Goal: Transaction & Acquisition: Download file/media

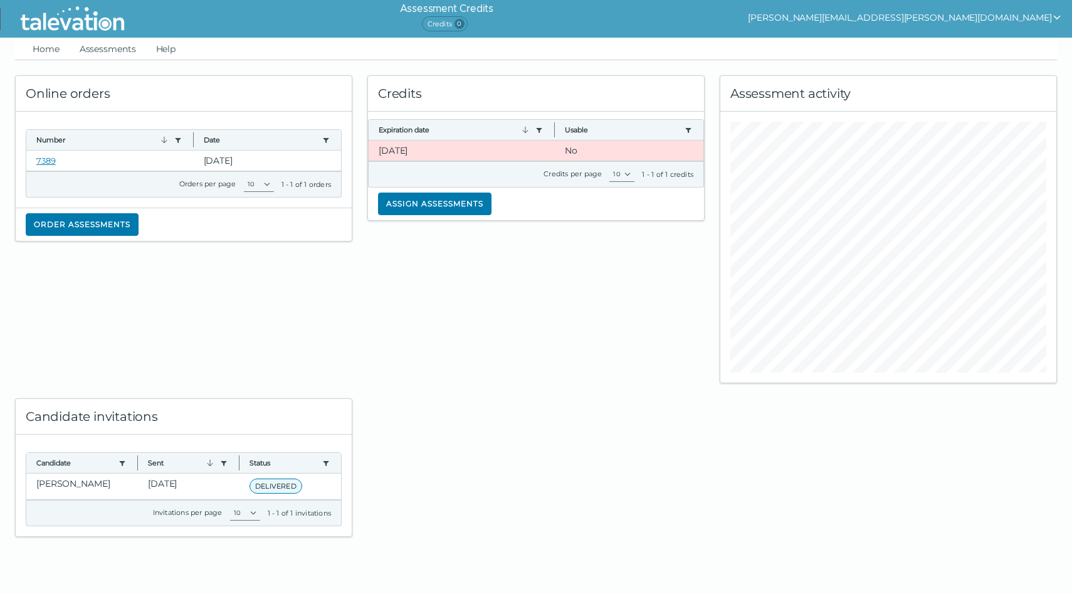
click at [180, 182] on label "Orders per page" at bounding box center [207, 183] width 57 height 9
click at [244, 182] on select "10 20 50 100" at bounding box center [259, 184] width 30 height 15
click at [529, 130] on icon "button" at bounding box center [525, 130] width 10 height 10
click at [551, 133] on button "Column resize handle" at bounding box center [554, 129] width 8 height 27
click at [96, 53] on link "Assessments" at bounding box center [107, 49] width 61 height 23
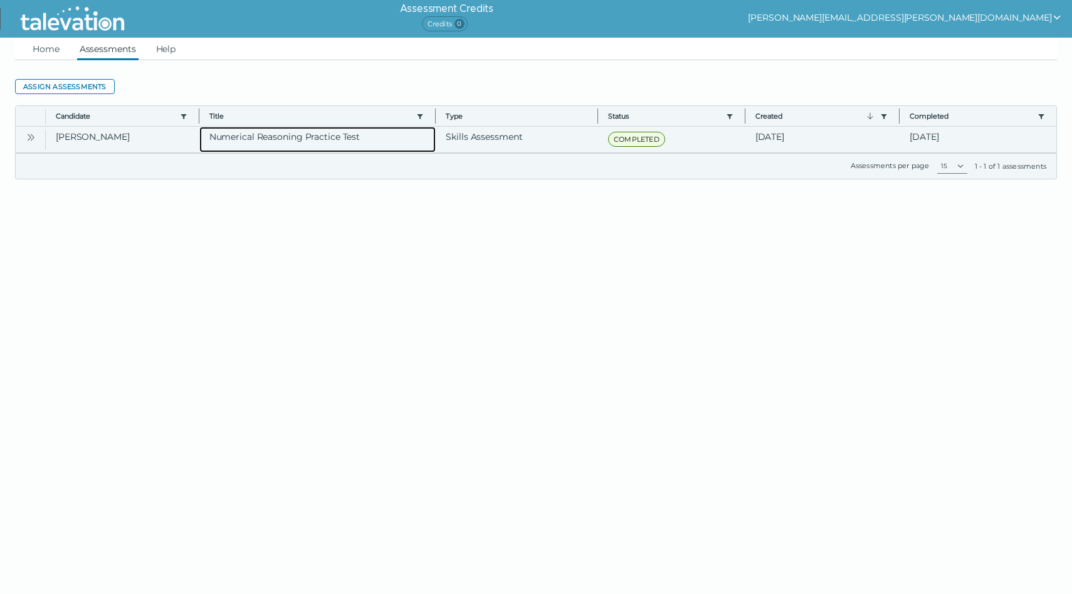
click at [239, 150] on clr-dg-cell "Numerical Reasoning Practice Test" at bounding box center [317, 140] width 237 height 26
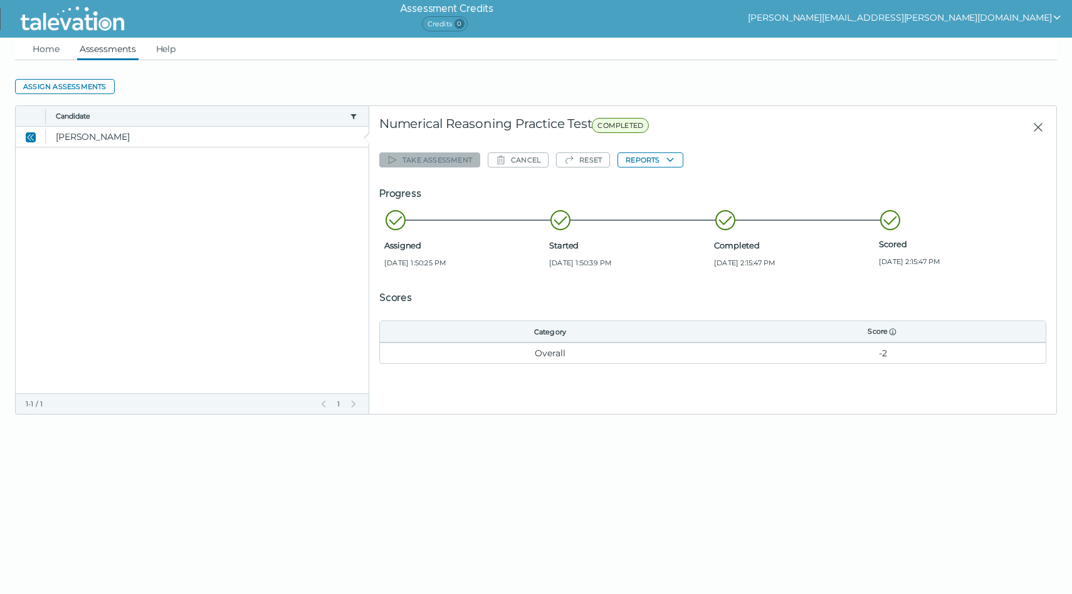
click at [558, 349] on td "Overall" at bounding box center [550, 352] width 340 height 21
click at [886, 353] on td "-2" at bounding box center [882, 352] width 325 height 21
click at [635, 162] on button "Reports" at bounding box center [650, 159] width 65 height 15
click at [638, 190] on button "Numerical Reasoning Practice Test" at bounding box center [698, 184] width 160 height 15
click at [895, 332] on icon at bounding box center [893, 332] width 10 height 10
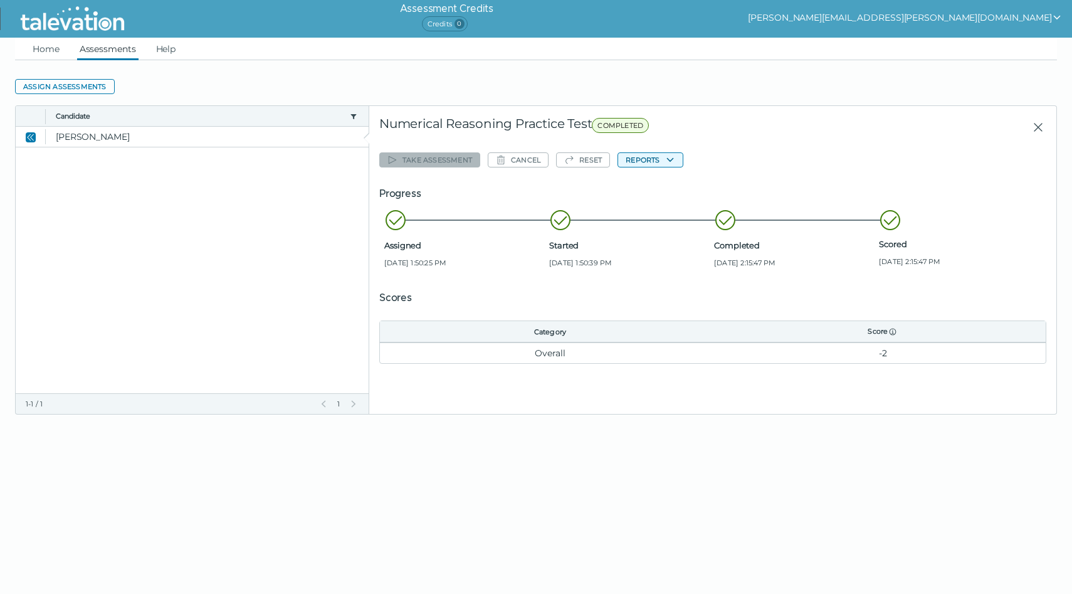
click at [660, 162] on button "Reports" at bounding box center [650, 159] width 65 height 15
click at [664, 184] on button "Numerical Reasoning Practice Test" at bounding box center [698, 184] width 160 height 15
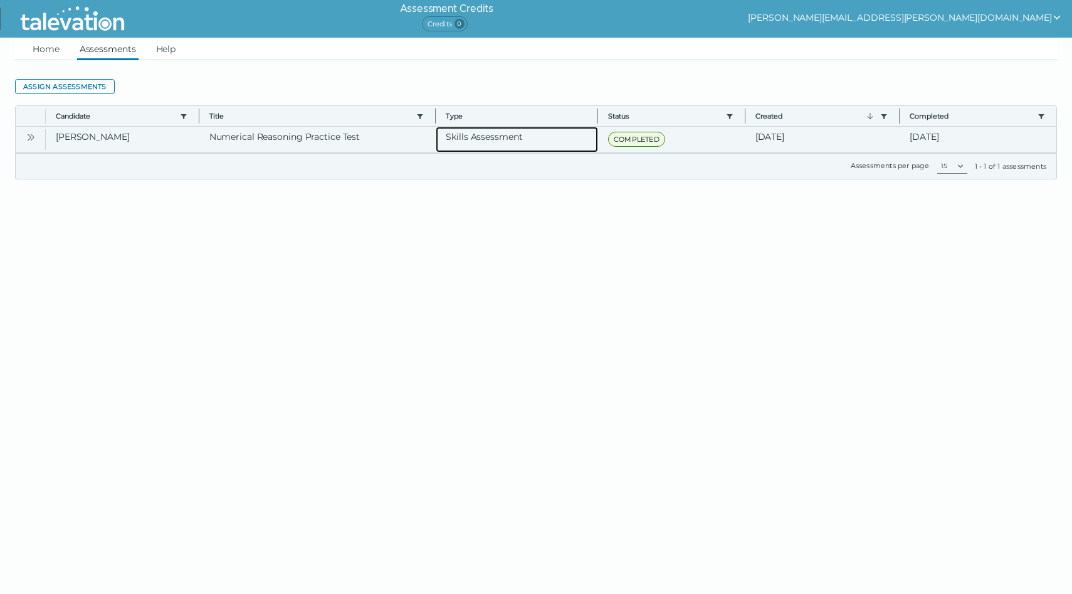
click at [523, 136] on clr-dg-cell "Skills Assessment" at bounding box center [517, 140] width 162 height 26
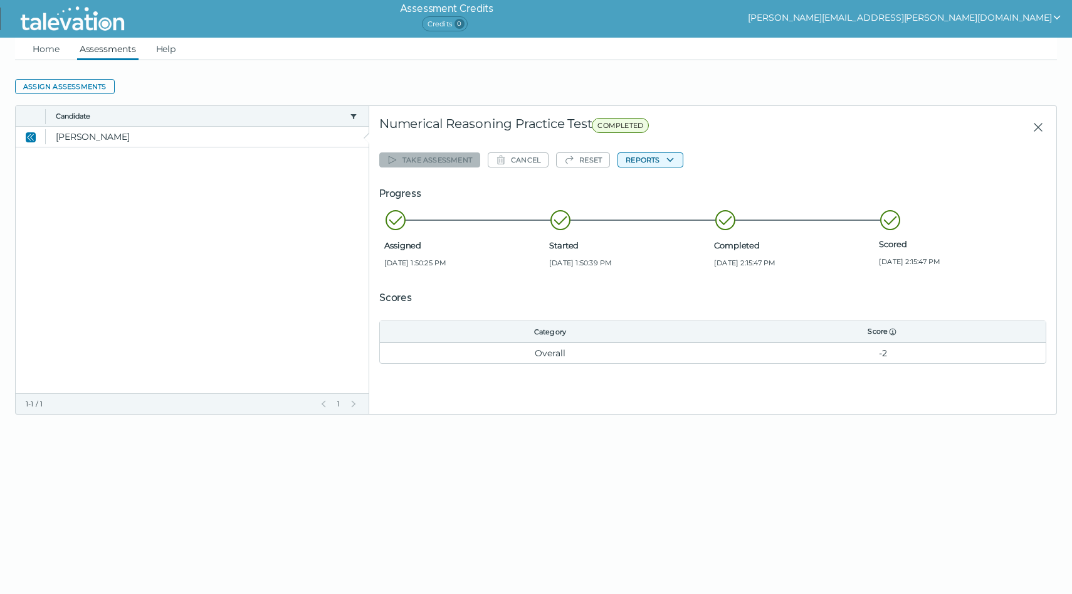
click at [639, 163] on button "Reports" at bounding box center [650, 159] width 65 height 15
click at [640, 183] on button "Numerical Reasoning Practice Test" at bounding box center [698, 184] width 160 height 15
